Goal: Task Accomplishment & Management: Use online tool/utility

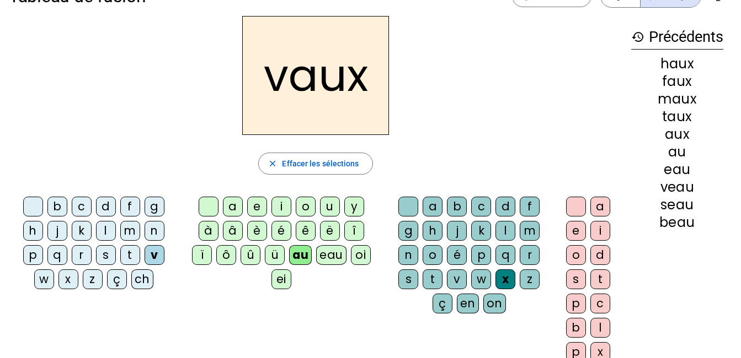
scroll to position [34, 0]
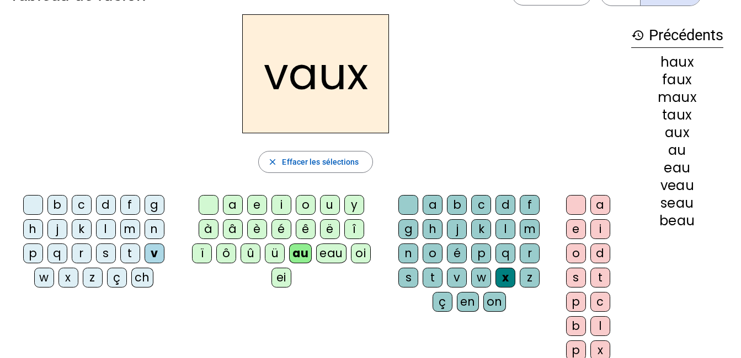
click at [33, 250] on div "p" at bounding box center [33, 254] width 20 height 20
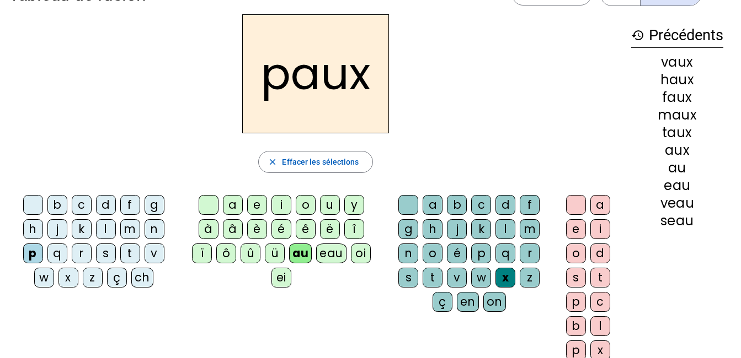
click at [304, 205] on div "o" at bounding box center [306, 205] width 20 height 20
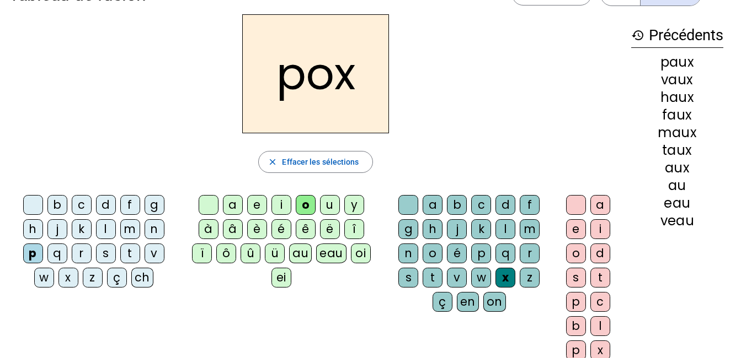
click at [234, 211] on div "a" at bounding box center [233, 205] width 20 height 20
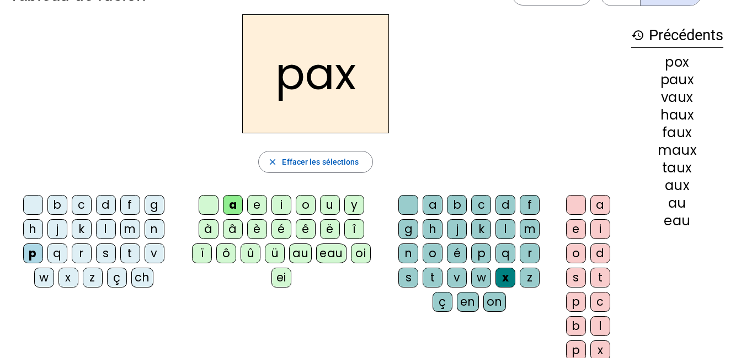
scroll to position [0, 0]
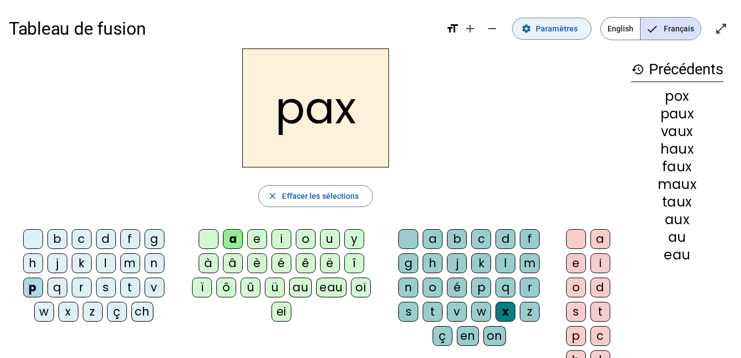
click at [570, 26] on span "Paramètres" at bounding box center [556, 28] width 42 height 13
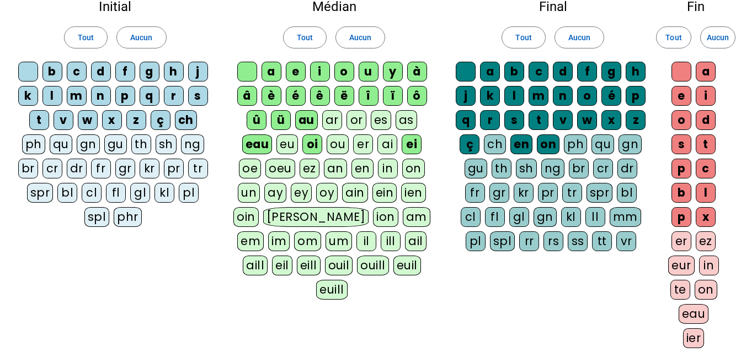
scroll to position [82, 0]
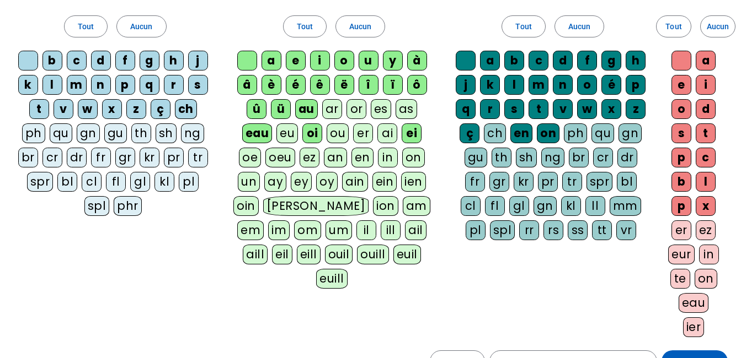
click at [676, 230] on div "er" at bounding box center [681, 231] width 20 height 20
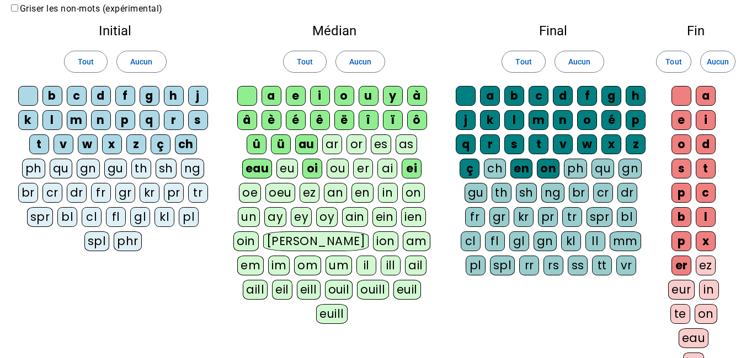
scroll to position [45, 0]
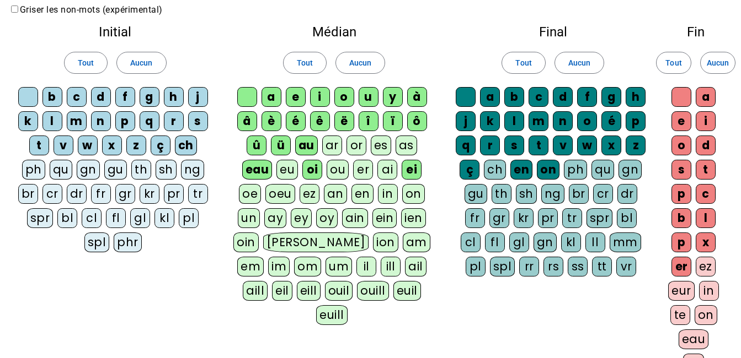
click at [338, 144] on div "ar" at bounding box center [332, 146] width 20 height 20
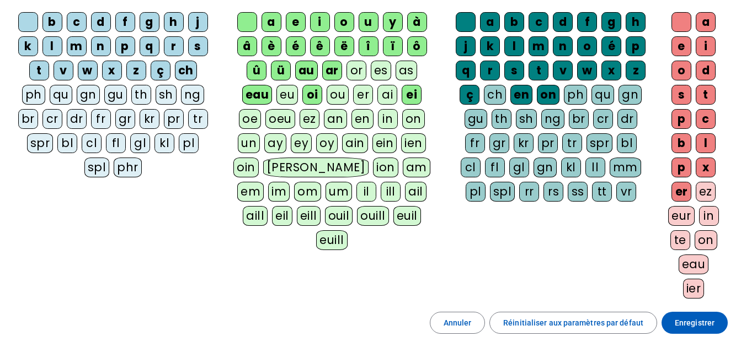
scroll to position [133, 0]
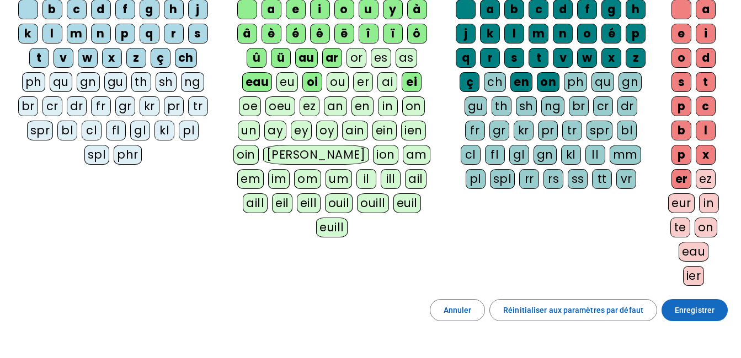
click at [682, 313] on span "Enregistrer" at bounding box center [694, 310] width 40 height 13
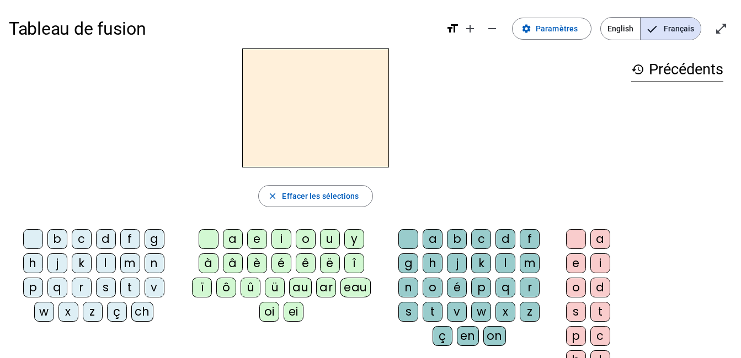
click at [33, 292] on div "p" at bounding box center [33, 288] width 20 height 20
click at [326, 282] on div "ar" at bounding box center [326, 288] width 20 height 20
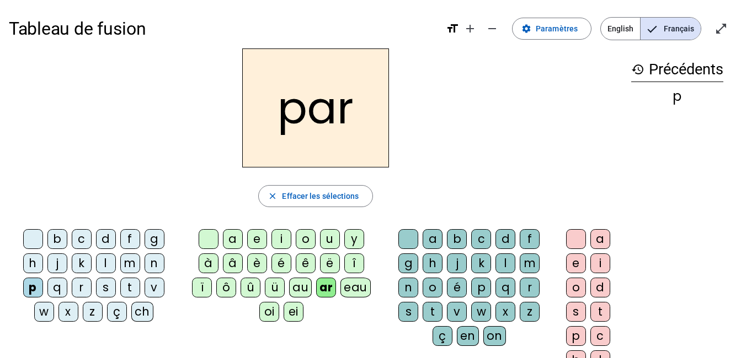
click at [509, 266] on div "l" at bounding box center [505, 264] width 20 height 20
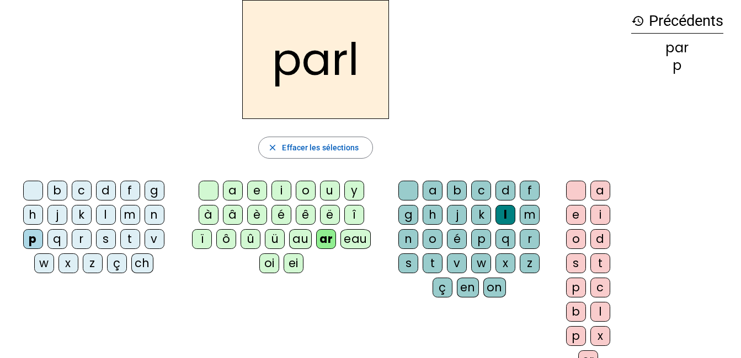
scroll to position [129, 0]
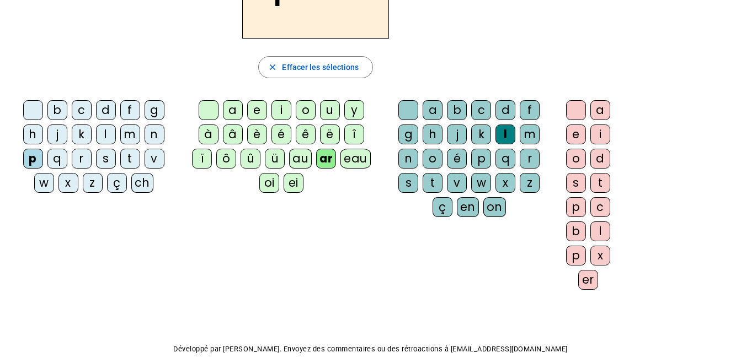
click at [585, 280] on div "er" at bounding box center [588, 280] width 20 height 20
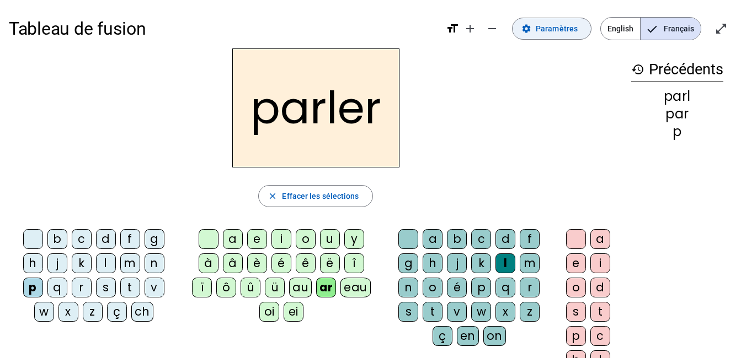
click at [531, 33] on mat-icon "settings" at bounding box center [526, 29] width 10 height 10
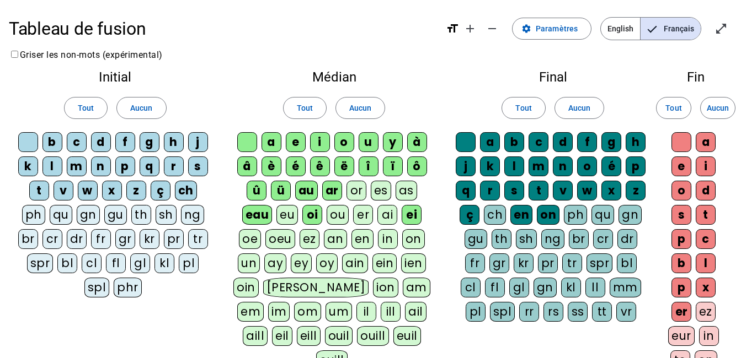
scroll to position [74, 0]
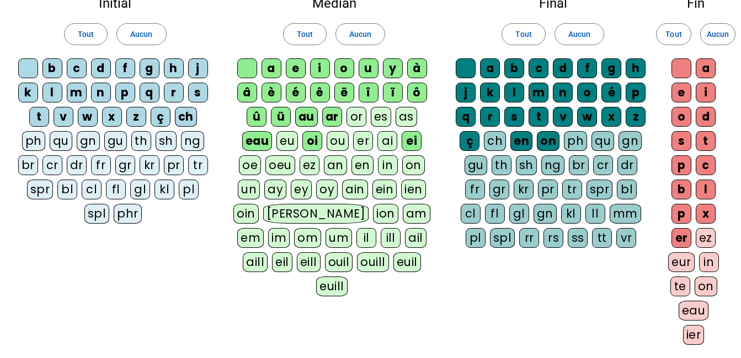
click at [700, 234] on div "ez" at bounding box center [705, 238] width 20 height 20
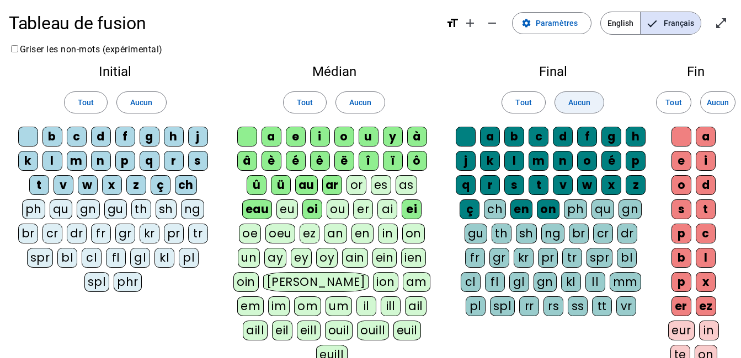
scroll to position [0, 0]
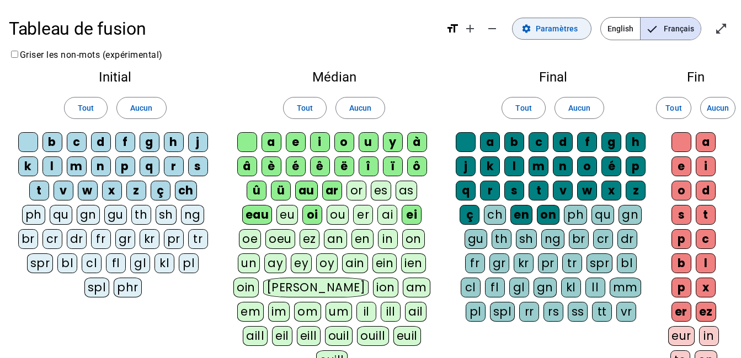
click at [560, 28] on span "Paramètres" at bounding box center [556, 28] width 42 height 13
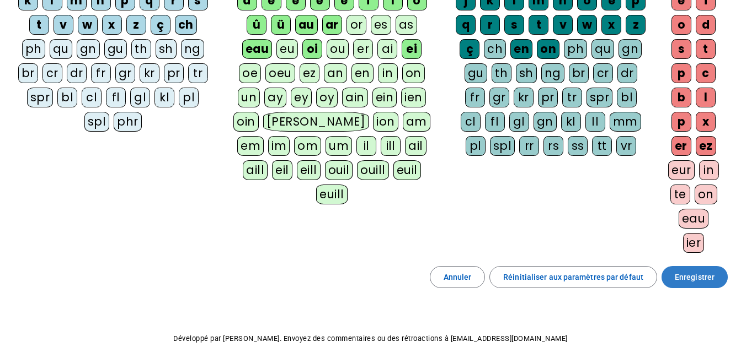
click at [718, 280] on span at bounding box center [694, 277] width 66 height 26
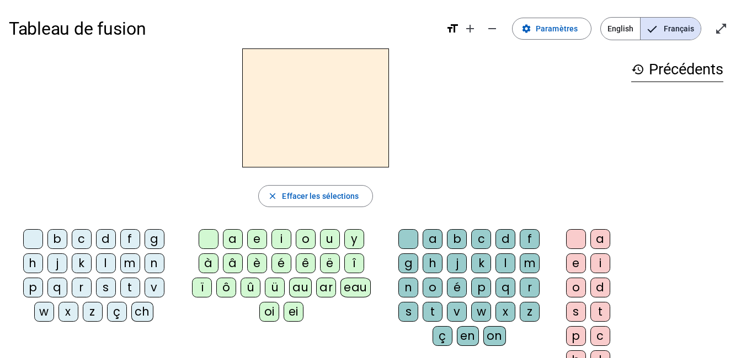
click at [28, 286] on div "p" at bounding box center [33, 288] width 20 height 20
click at [334, 284] on div "ar" at bounding box center [326, 288] width 20 height 20
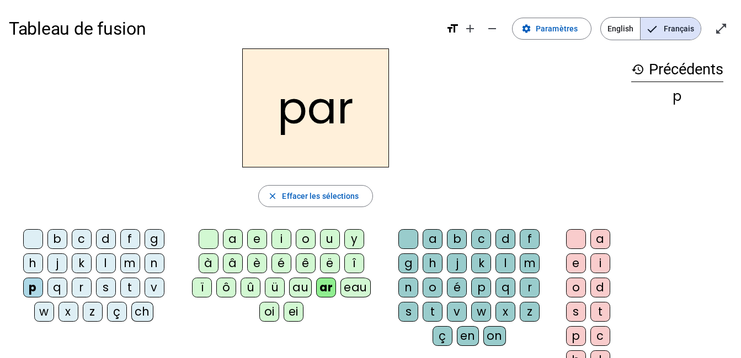
click at [508, 265] on div "l" at bounding box center [505, 264] width 20 height 20
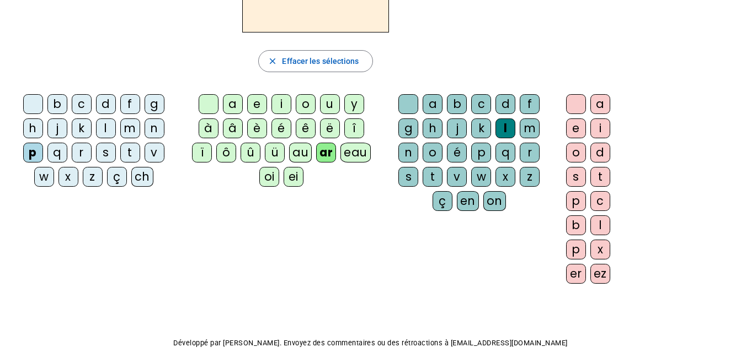
scroll to position [137, 0]
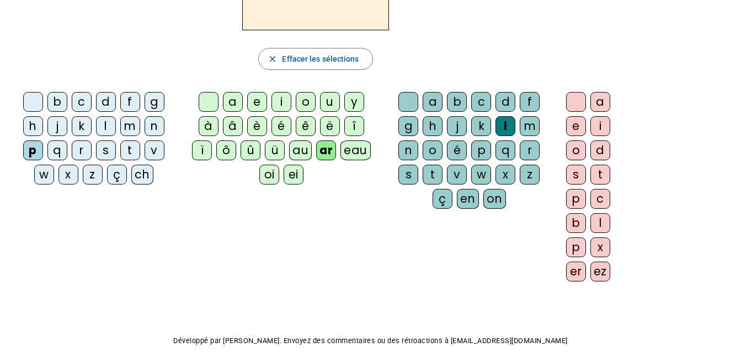
click at [594, 269] on div "ez" at bounding box center [600, 272] width 20 height 20
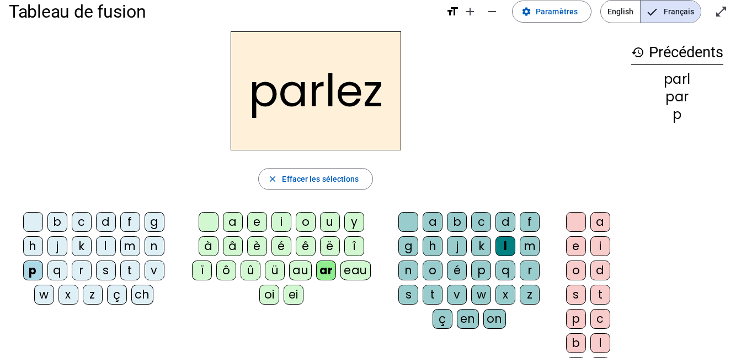
scroll to position [17, 0]
